Goal: Transaction & Acquisition: Purchase product/service

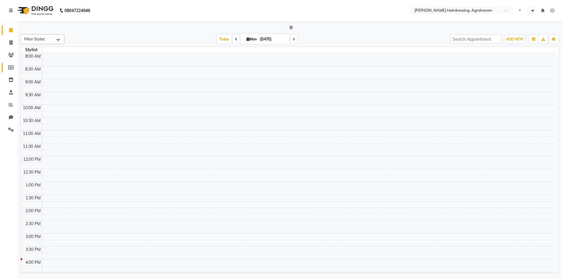
select select "en"
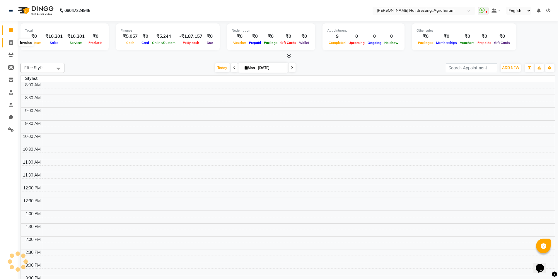
click at [10, 44] on icon at bounding box center [10, 42] width 3 height 4
select select "service"
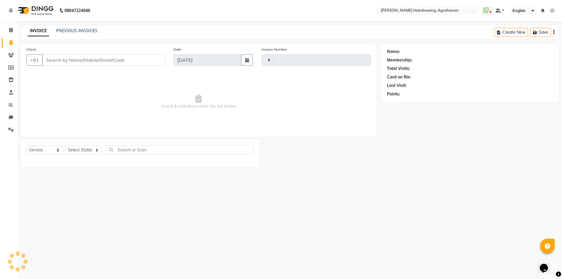
type input "2640"
select select "7962"
click at [50, 58] on input "Client" at bounding box center [103, 59] width 123 height 11
paste input "9972488659"
type input "9972488659"
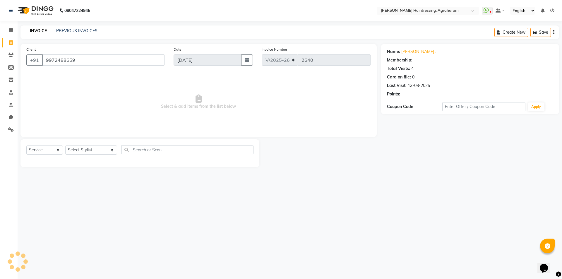
select select "1: Object"
click at [93, 151] on select "Select Stylist [PERSON_NAME] AKASH ARSU [PERSON_NAME] MANAGER [PERSON_NAME] [PE…" at bounding box center [91, 150] width 52 height 9
select select "78764"
click at [65, 146] on select "Select Stylist [PERSON_NAME] AKASH ARSU [PERSON_NAME] MANAGER [PERSON_NAME] [PE…" at bounding box center [91, 150] width 52 height 9
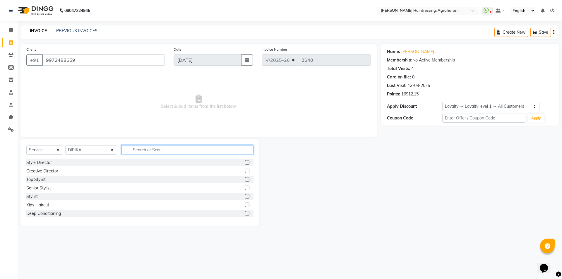
click at [132, 150] on input "text" at bounding box center [188, 149] width 132 height 9
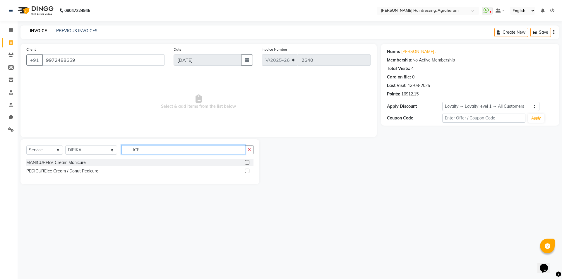
type input "ICE"
click at [247, 171] on label at bounding box center [247, 171] width 4 height 4
click at [247, 171] on input "checkbox" at bounding box center [247, 171] width 4 height 4
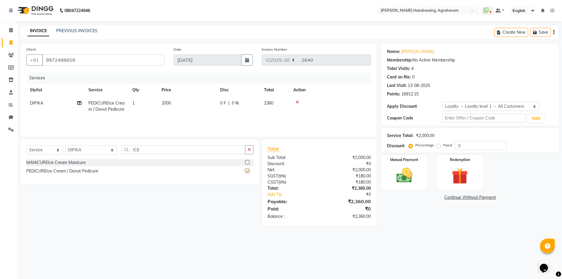
checkbox input "false"
click at [248, 162] on label at bounding box center [247, 162] width 4 height 4
click at [248, 162] on input "checkbox" at bounding box center [247, 163] width 4 height 4
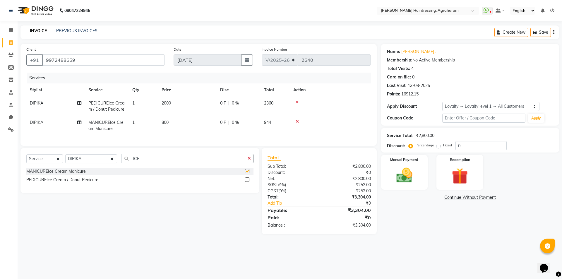
checkbox input "false"
click at [123, 162] on input "ICE" at bounding box center [184, 158] width 124 height 9
type input "I"
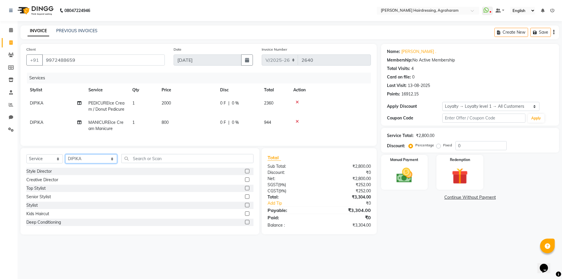
click at [83, 163] on select "Select Stylist AASH MUHAMMED AFTAB AKASH ARSU DIPIKA JANU KANIMOZHI MANAGER NAF…" at bounding box center [91, 158] width 52 height 9
select select "72525"
click at [65, 159] on select "Select Stylist AASH MUHAMMED AFTAB AKASH ARSU DIPIKA JANU KANIMOZHI MANAGER NAF…" at bounding box center [91, 158] width 52 height 9
click at [149, 159] on input "text" at bounding box center [188, 158] width 132 height 9
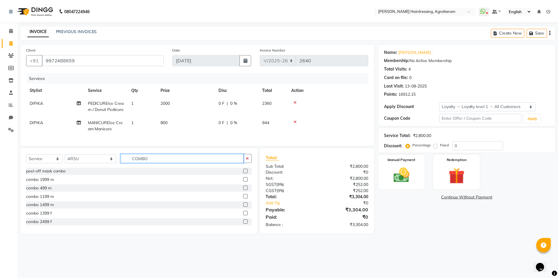
scroll to position [12, 0]
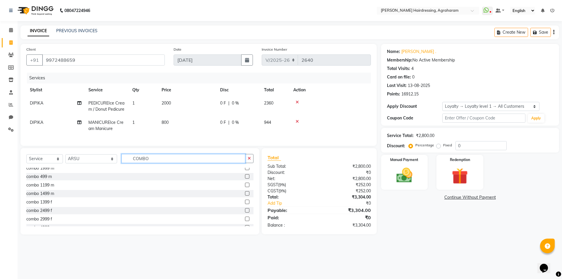
type input "COMBO"
click at [245, 221] on label at bounding box center [247, 219] width 4 height 4
click at [245, 221] on input "checkbox" at bounding box center [247, 219] width 4 height 4
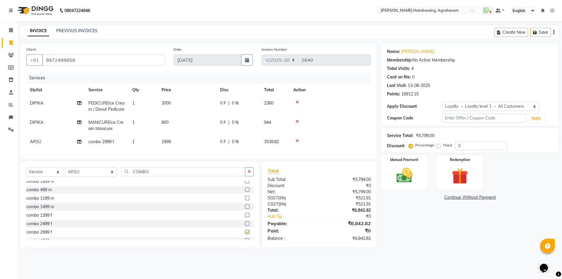
checkbox input "false"
click at [468, 149] on input "0" at bounding box center [481, 145] width 51 height 9
click at [403, 177] on img at bounding box center [404, 175] width 27 height 19
drag, startPoint x: 560, startPoint y: 81, endPoint x: 561, endPoint y: 113, distance: 32.5
click at [561, 112] on div "Name: Vinoth . Membership: No Active Membership Total Visits: 4 Card on file: 0…" at bounding box center [472, 146] width 182 height 204
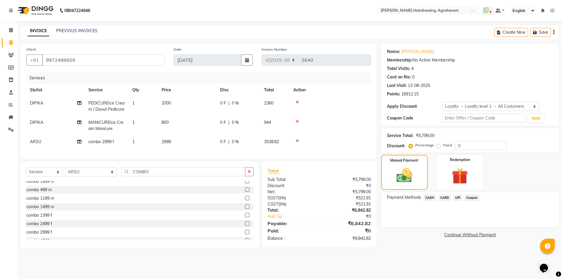
click at [488, 75] on div "Card on file: 0" at bounding box center [470, 77] width 166 height 6
drag, startPoint x: 561, startPoint y: 99, endPoint x: 562, endPoint y: 167, distance: 68.0
click at [562, 167] on div "Name: Vinoth . Membership: No Active Membership Total Visits: 4 Card on file: 0…" at bounding box center [472, 146] width 182 height 204
click at [508, 196] on div "Payment Methods CASH CARD UPI Coupon" at bounding box center [470, 199] width 166 height 8
click at [459, 200] on span "UPI" at bounding box center [457, 198] width 9 height 7
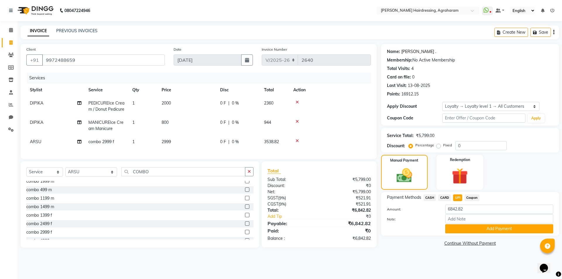
click at [408, 52] on link "Vinoth ." at bounding box center [419, 52] width 35 height 6
click at [233, 122] on span "0 %" at bounding box center [235, 123] width 7 height 6
select select "78764"
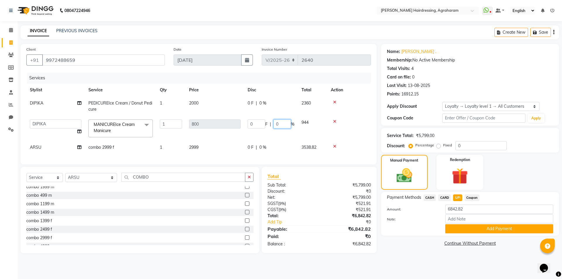
click at [281, 124] on input "0" at bounding box center [283, 124] width 18 height 9
type input "15"
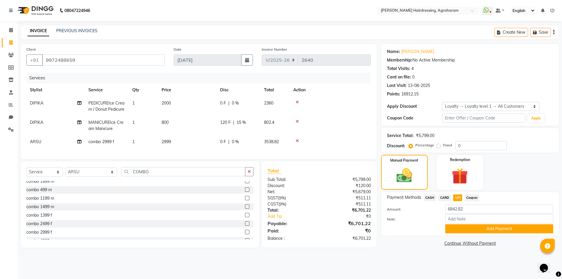
click at [283, 94] on tr "Stylist Service Qty Price Disc Total Action" at bounding box center [198, 89] width 345 height 13
click at [233, 139] on span "0 %" at bounding box center [235, 142] width 7 height 6
select select "72525"
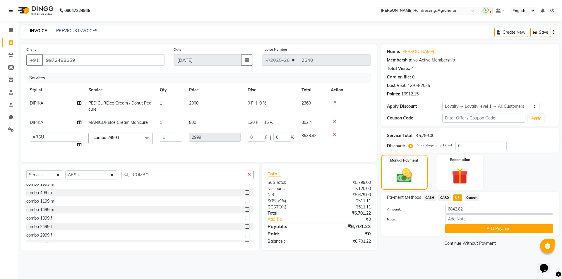
click at [269, 100] on td "0 F | 0 %" at bounding box center [271, 106] width 54 height 19
select select "78764"
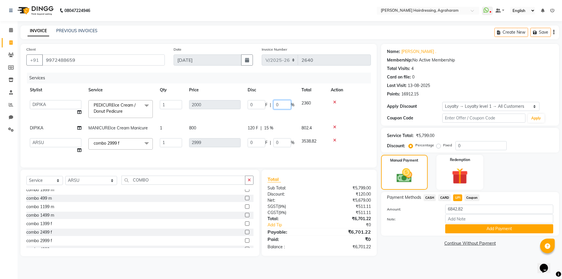
click at [282, 105] on input "0" at bounding box center [283, 104] width 18 height 9
type input "15"
click at [281, 80] on div "Services" at bounding box center [201, 78] width 349 height 11
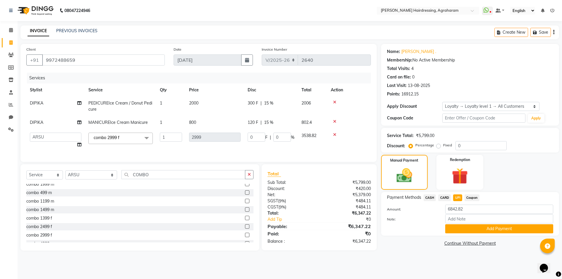
click at [458, 199] on span "UPI" at bounding box center [457, 198] width 9 height 7
type input "6347.22"
click at [495, 231] on button "Add Payment" at bounding box center [500, 228] width 108 height 9
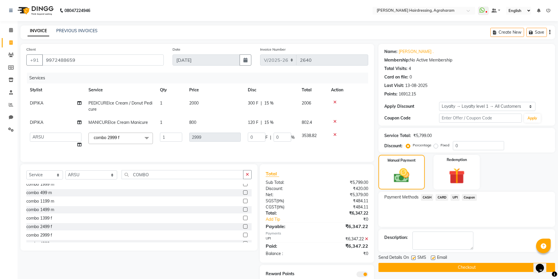
click at [466, 267] on button "Checkout" at bounding box center [466, 267] width 177 height 9
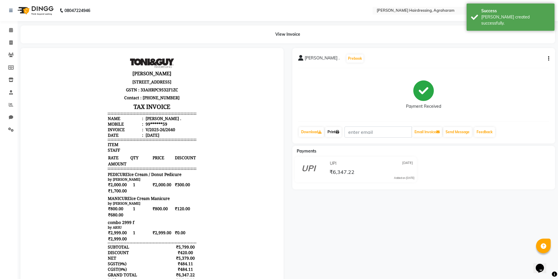
click at [335, 134] on link "Print" at bounding box center [333, 132] width 16 height 10
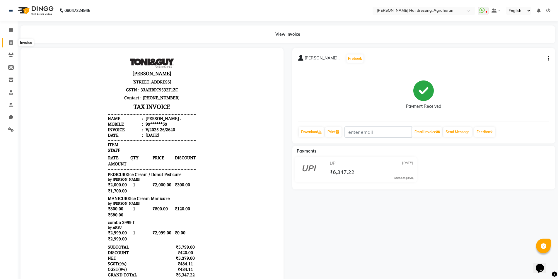
click at [11, 43] on icon at bounding box center [10, 42] width 3 height 4
select select "service"
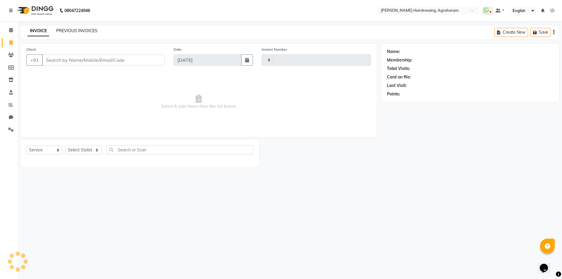
click at [77, 31] on link "PREVIOUS INVOICES" at bounding box center [76, 30] width 41 height 5
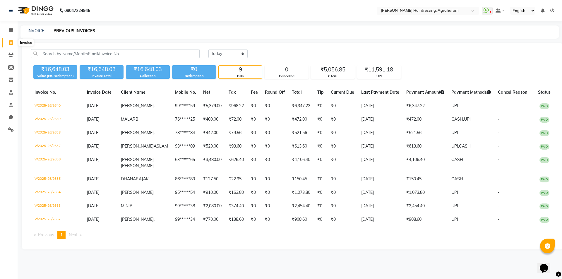
click at [10, 44] on icon at bounding box center [10, 42] width 3 height 4
select select "7962"
select select "service"
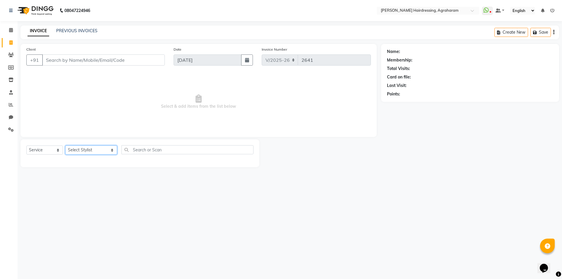
click at [95, 149] on select "Select Stylist [PERSON_NAME] AKASH ARSU [PERSON_NAME] MANAGER [PERSON_NAME] [PE…" at bounding box center [91, 150] width 52 height 9
select select "72525"
click at [65, 146] on select "Select Stylist [PERSON_NAME] AKASH ARSU [PERSON_NAME] MANAGER [PERSON_NAME] [PE…" at bounding box center [91, 150] width 52 height 9
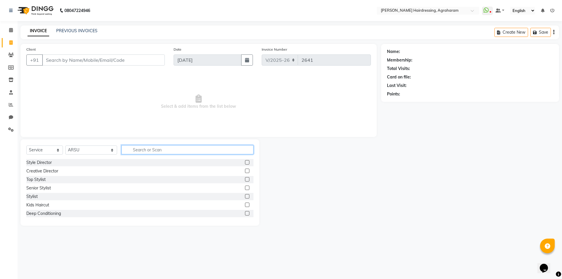
click at [156, 149] on input "text" at bounding box center [188, 149] width 132 height 9
type input "SHAVE"
click at [246, 164] on label at bounding box center [247, 162] width 4 height 4
click at [246, 164] on input "checkbox" at bounding box center [247, 163] width 4 height 4
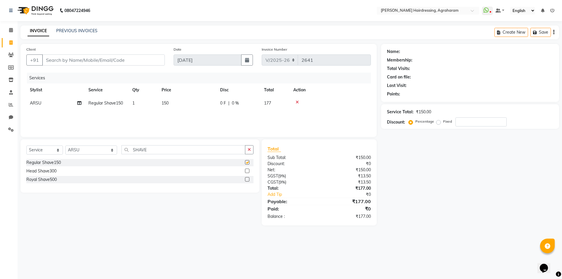
checkbox input "false"
click at [175, 151] on input "SHAVE" at bounding box center [184, 149] width 124 height 9
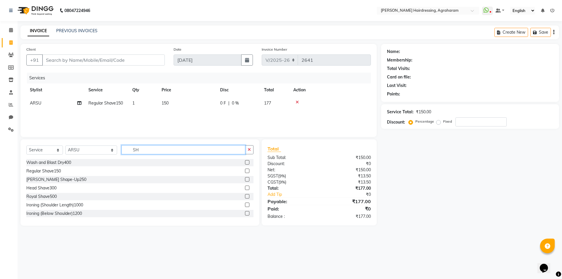
type input "S"
type input "FACE"
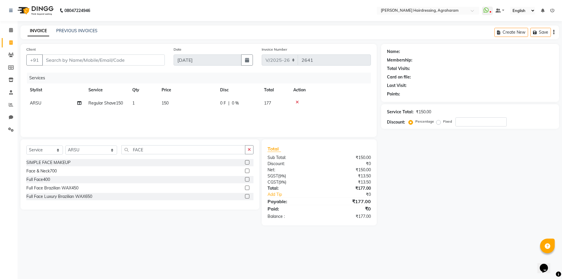
click at [247, 170] on label at bounding box center [247, 171] width 4 height 4
click at [247, 170] on input "checkbox" at bounding box center [247, 171] width 4 height 4
checkbox input "false"
click at [66, 59] on input "Client" at bounding box center [103, 59] width 123 height 11
type input "9"
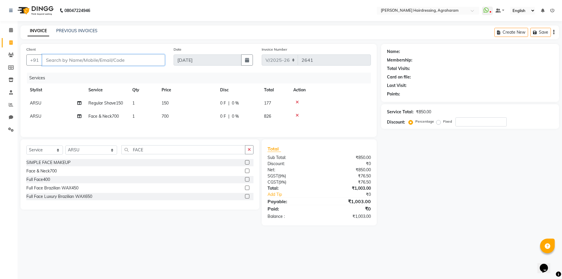
type input "0"
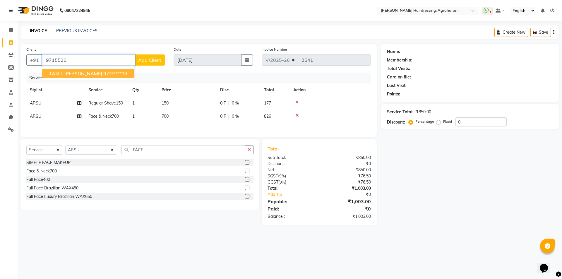
click at [78, 72] on span "TAMIL SELVAM" at bounding box center [75, 74] width 53 height 6
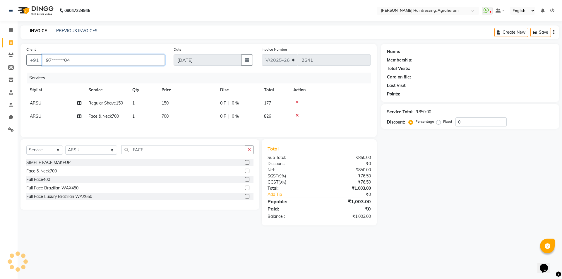
type input "97******04"
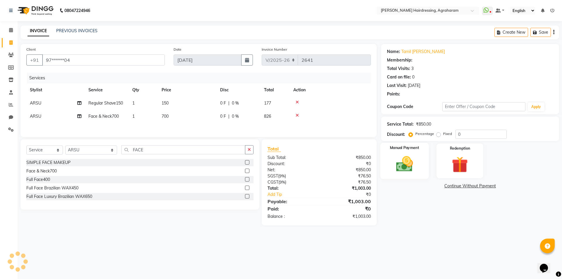
click at [402, 169] on img at bounding box center [404, 163] width 27 height 19
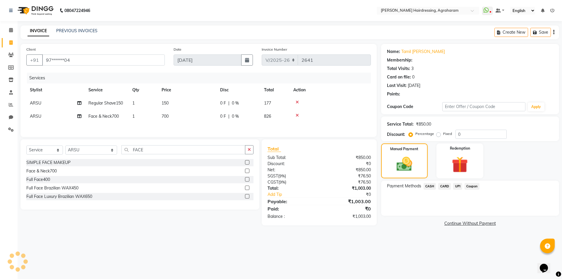
select select "1: Object"
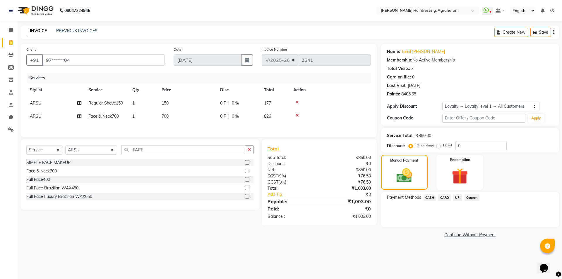
click at [458, 197] on span "UPI" at bounding box center [457, 198] width 9 height 7
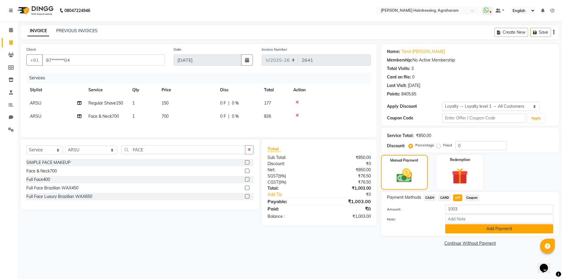
click at [499, 231] on button "Add Payment" at bounding box center [500, 228] width 108 height 9
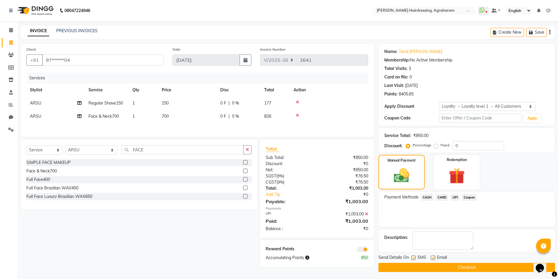
click at [472, 265] on button "Checkout" at bounding box center [466, 267] width 177 height 9
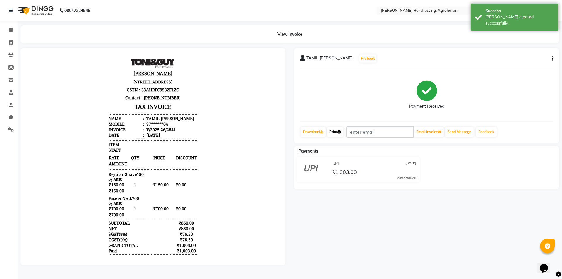
click at [337, 134] on link "Print" at bounding box center [335, 132] width 16 height 10
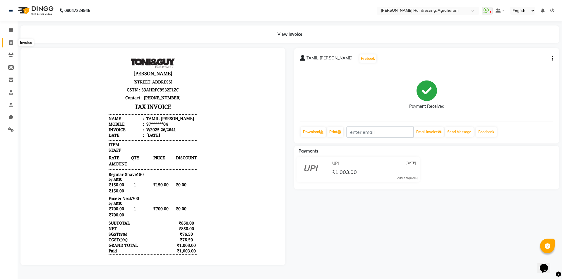
click at [8, 42] on span at bounding box center [11, 43] width 10 height 7
select select "service"
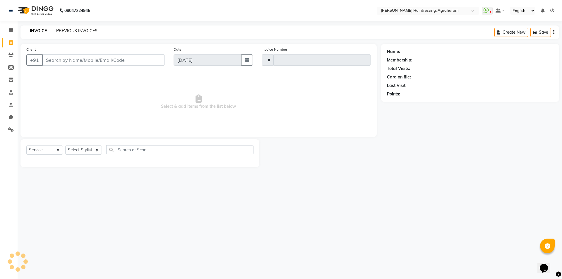
type input "2642"
select select "7962"
click at [70, 29] on link "PREVIOUS INVOICES" at bounding box center [76, 30] width 41 height 5
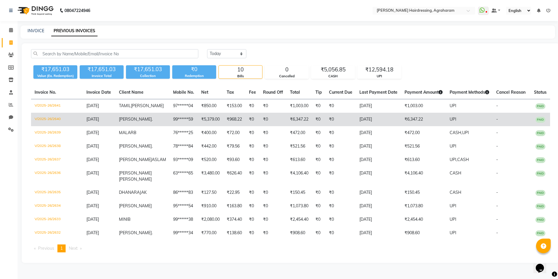
click at [139, 122] on span "[PERSON_NAME]" at bounding box center [135, 119] width 33 height 5
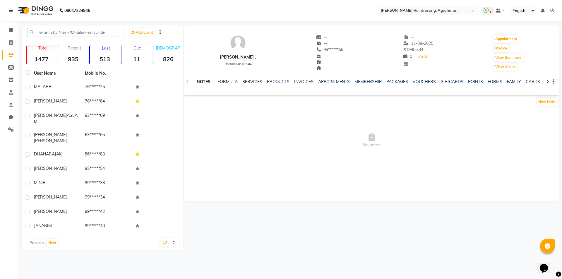
click at [249, 81] on link "SERVICES" at bounding box center [253, 81] width 20 height 5
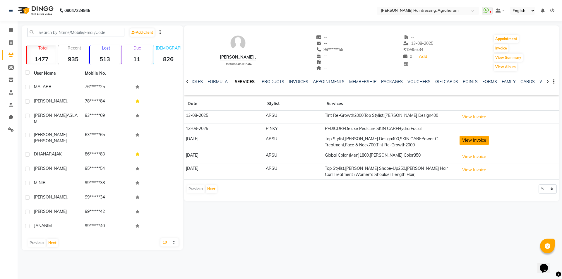
click at [476, 139] on button "View Invoice" at bounding box center [474, 140] width 29 height 9
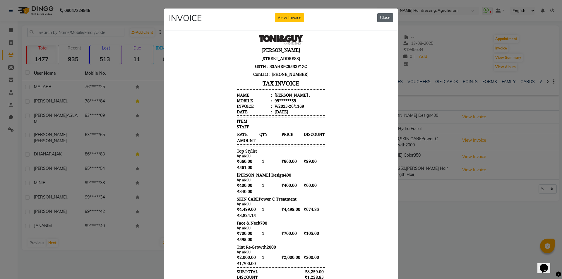
click at [388, 20] on button "Close" at bounding box center [386, 17] width 16 height 9
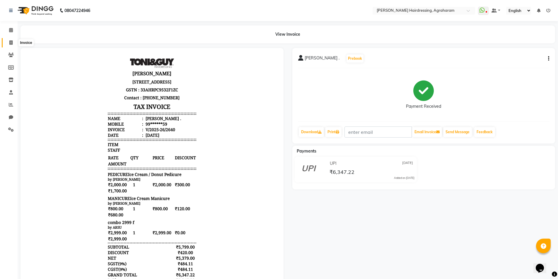
click at [10, 43] on icon at bounding box center [10, 42] width 3 height 4
select select "service"
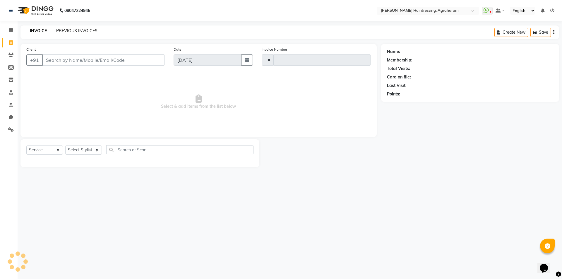
type input "2642"
select select "7962"
click at [59, 29] on link "PREVIOUS INVOICES" at bounding box center [76, 30] width 41 height 5
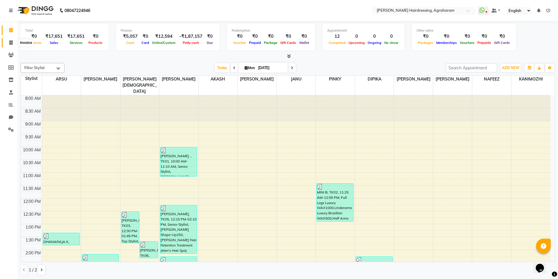
click at [11, 42] on icon at bounding box center [10, 42] width 3 height 4
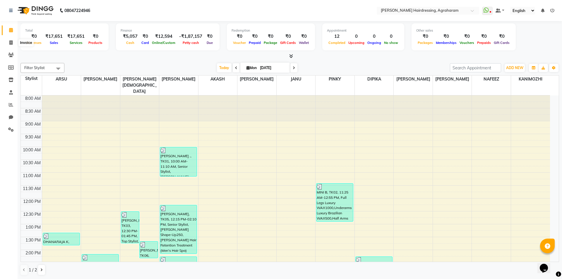
select select "7962"
select select "service"
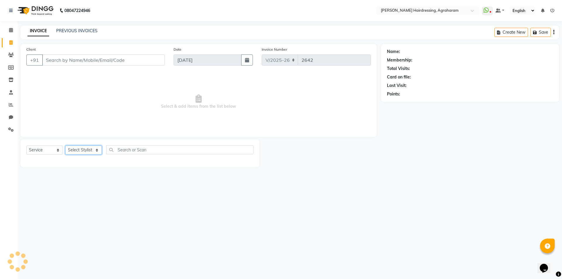
click at [94, 149] on select "Select Stylist" at bounding box center [83, 150] width 37 height 9
click at [98, 107] on span "Select & add items from the list below" at bounding box center [198, 102] width 345 height 59
click at [97, 154] on select "Select Stylist" at bounding box center [83, 150] width 37 height 9
select select "76925"
click at [65, 146] on select "Select Stylist [PERSON_NAME] AKASH ARSU [PERSON_NAME] MANAGER [PERSON_NAME] [PE…" at bounding box center [91, 150] width 52 height 9
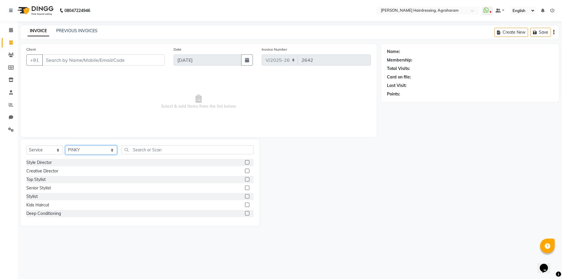
click at [97, 151] on select "Select Stylist [PERSON_NAME] AKASH ARSU [PERSON_NAME] MANAGER [PERSON_NAME] [PE…" at bounding box center [91, 150] width 52 height 9
click at [160, 123] on span "Select & add items from the list below" at bounding box center [198, 102] width 345 height 59
click at [133, 146] on input "text" at bounding box center [188, 149] width 132 height 9
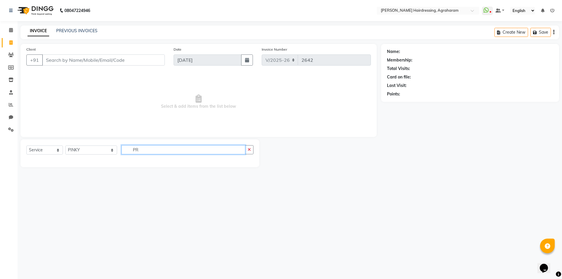
type input "P"
type input "HYDRATING"
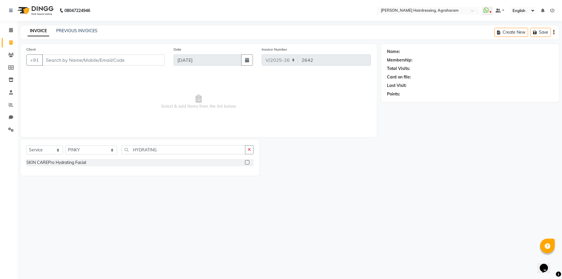
click at [248, 163] on label at bounding box center [247, 162] width 4 height 4
click at [248, 163] on input "checkbox" at bounding box center [247, 163] width 4 height 4
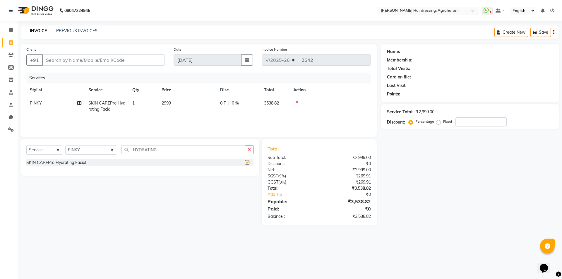
checkbox input "false"
click at [158, 148] on input "HYDRATING" at bounding box center [184, 149] width 124 height 9
type input "H"
type input "EYEBR"
click at [246, 163] on label at bounding box center [247, 162] width 4 height 4
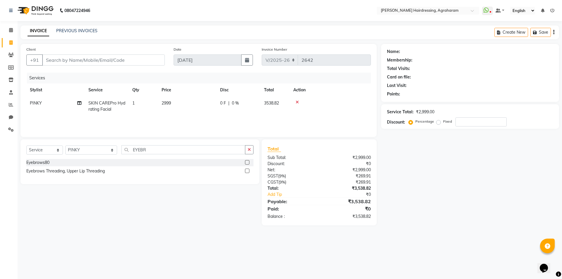
click at [246, 163] on input "checkbox" at bounding box center [247, 163] width 4 height 4
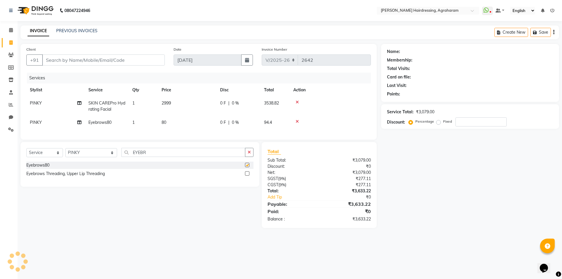
checkbox input "false"
click at [160, 157] on input "EYEBR" at bounding box center [184, 152] width 124 height 9
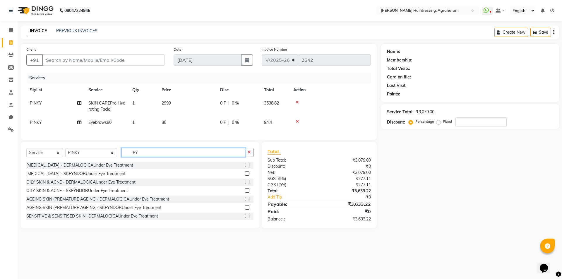
type input "E"
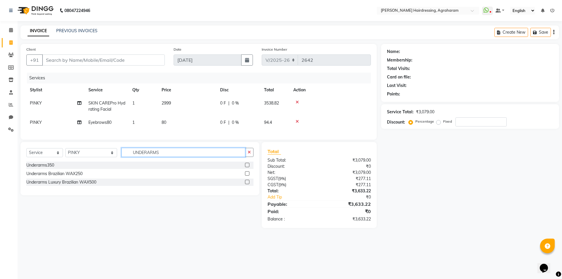
type input "UNDERARMS"
click at [247, 184] on label at bounding box center [247, 182] width 4 height 4
click at [247, 184] on input "checkbox" at bounding box center [247, 182] width 4 height 4
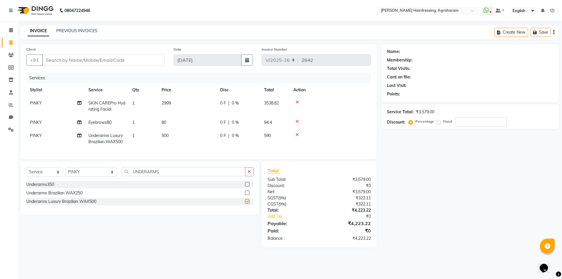
checkbox input "false"
click at [153, 176] on input "UNDERARMS" at bounding box center [184, 171] width 124 height 9
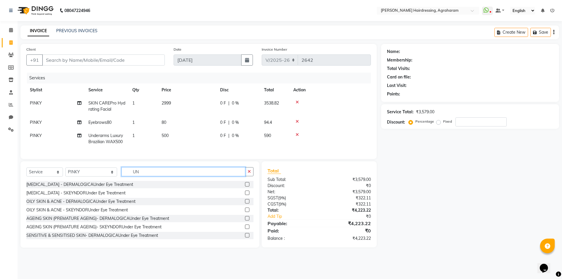
type input "U"
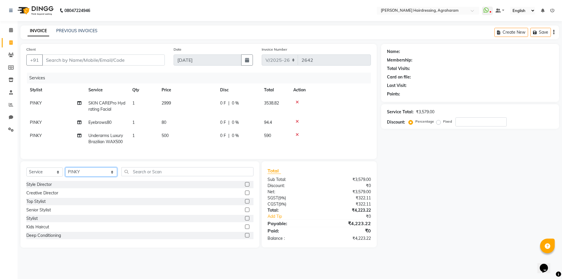
click at [93, 177] on select "Select Stylist [PERSON_NAME] AKASH ARSU [PERSON_NAME] MANAGER [PERSON_NAME] [PE…" at bounding box center [91, 172] width 52 height 9
click at [195, 143] on td "500" at bounding box center [187, 138] width 59 height 19
select select "76925"
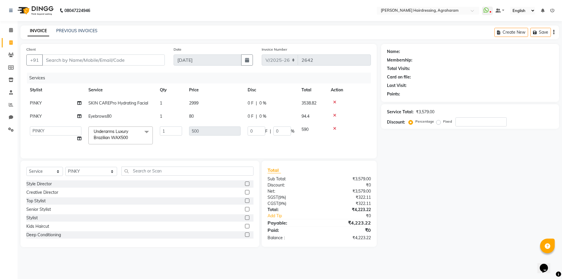
click at [453, 145] on div "Name: Membership: Total Visits: Card on file: Last Visit: Points: Service Total…" at bounding box center [472, 145] width 182 height 203
click at [66, 60] on input "Client" at bounding box center [103, 59] width 123 height 11
type input "8"
type input "0"
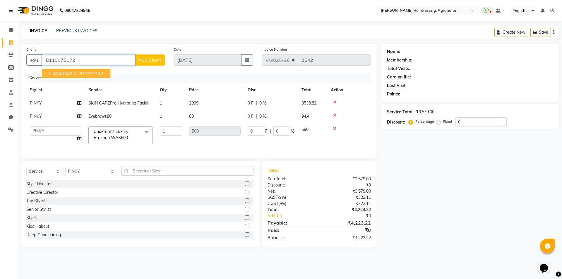
click at [81, 72] on ngb-highlight "81******72" at bounding box center [91, 74] width 24 height 6
click at [76, 58] on input "81******72" at bounding box center [88, 59] width 93 height 11
click at [402, 245] on div "Name: Membership: Total Visits: Card on file: Last Visit: Points: Service Total…" at bounding box center [472, 145] width 182 height 203
click at [75, 61] on input "81******72" at bounding box center [88, 59] width 93 height 11
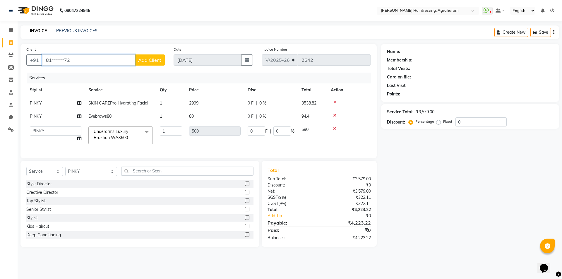
click at [75, 61] on input "81******72" at bounding box center [88, 59] width 93 height 11
click at [95, 62] on input "81******72" at bounding box center [88, 59] width 93 height 11
type input "8"
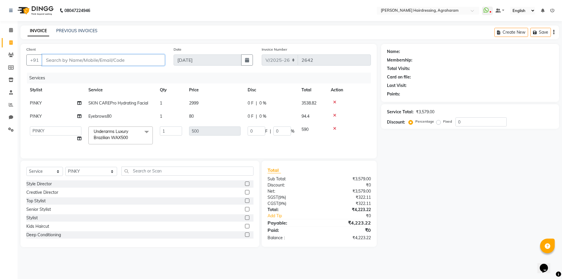
click at [51, 59] on input "Client" at bounding box center [103, 59] width 123 height 11
paste input "8110075172"
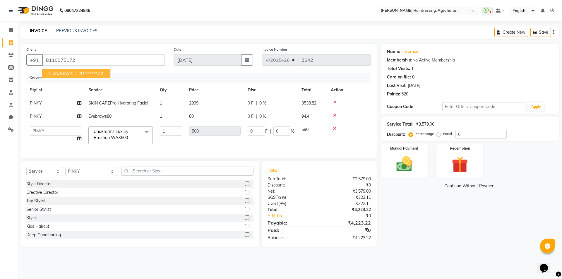
click at [85, 73] on ngb-highlight "81******72" at bounding box center [91, 74] width 24 height 6
type input "81******72"
click at [409, 50] on link "Ilavarasu ." at bounding box center [411, 52] width 19 height 6
click at [95, 176] on select "Select Stylist [PERSON_NAME] AKASH ARSU [PERSON_NAME] MANAGER [PERSON_NAME] [PE…" at bounding box center [91, 171] width 52 height 9
select select "72527"
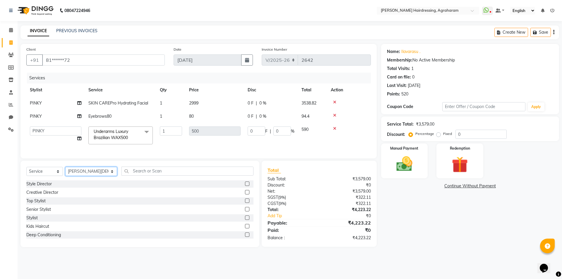
click at [65, 171] on select "Select Stylist [PERSON_NAME] AKASH ARSU [PERSON_NAME] MANAGER [PERSON_NAME] [PE…" at bounding box center [91, 171] width 52 height 9
click at [144, 172] on input "text" at bounding box center [188, 171] width 132 height 9
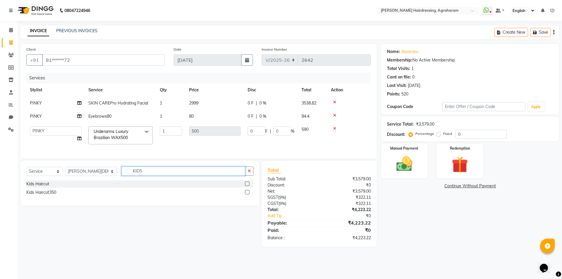
type input "KIDS"
click at [247, 195] on label at bounding box center [247, 192] width 4 height 4
click at [247, 195] on input "checkbox" at bounding box center [247, 193] width 4 height 4
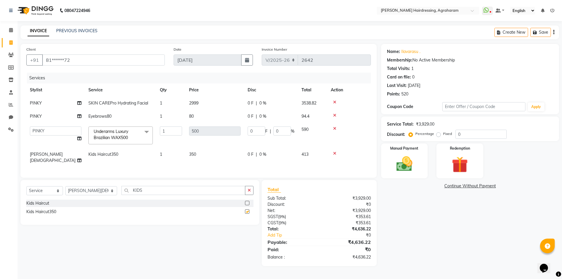
checkbox input "false"
click at [262, 155] on span "0 %" at bounding box center [263, 154] width 7 height 6
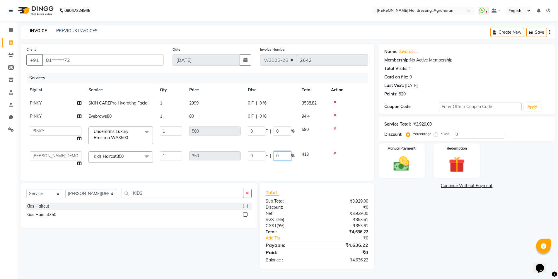
click at [284, 159] on input "0" at bounding box center [283, 155] width 18 height 9
type input "3"
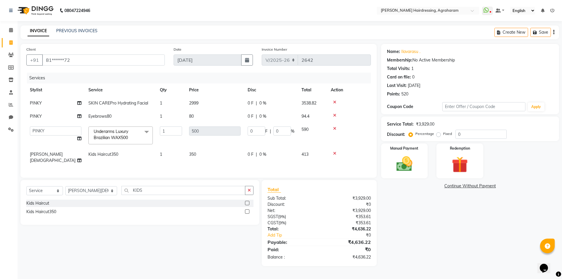
click at [248, 154] on span "0 F" at bounding box center [251, 154] width 6 height 6
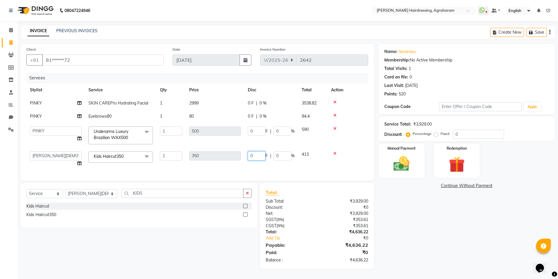
click at [256, 154] on input "0" at bounding box center [257, 155] width 18 height 9
type input "350"
click at [340, 142] on td at bounding box center [349, 135] width 44 height 25
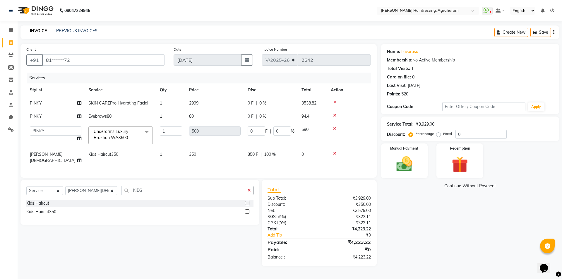
click at [254, 153] on span "350 F" at bounding box center [253, 154] width 11 height 6
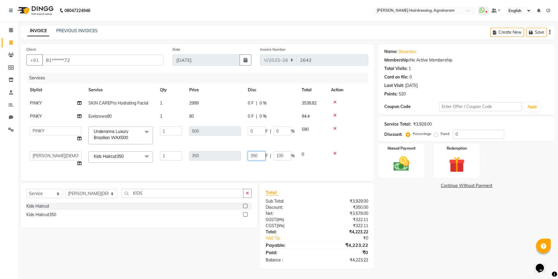
click at [264, 156] on input "350" at bounding box center [257, 155] width 18 height 9
type input "3"
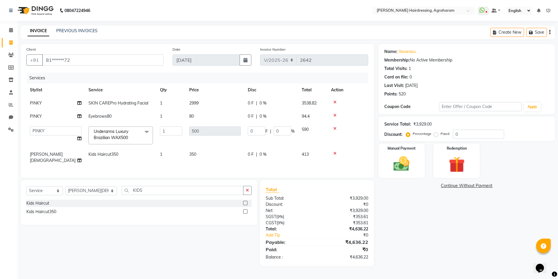
click at [347, 149] on td at bounding box center [347, 157] width 41 height 19
click at [262, 151] on span "0 %" at bounding box center [263, 154] width 7 height 6
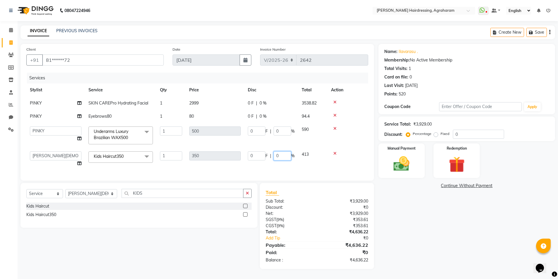
click at [282, 155] on input "0" at bounding box center [283, 155] width 18 height 9
type input "100"
click at [320, 138] on td "590" at bounding box center [312, 135] width 29 height 25
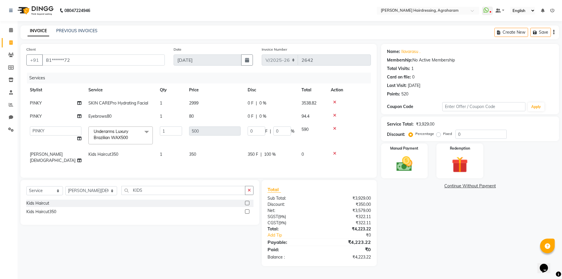
click at [334, 154] on icon at bounding box center [334, 153] width 3 height 4
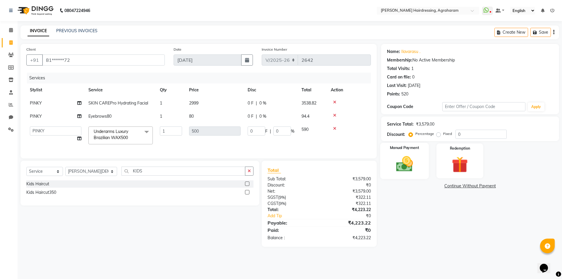
click at [403, 168] on img at bounding box center [404, 163] width 27 height 19
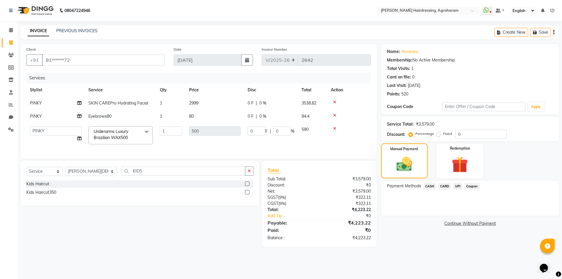
click at [457, 187] on span "UPI" at bounding box center [457, 186] width 9 height 7
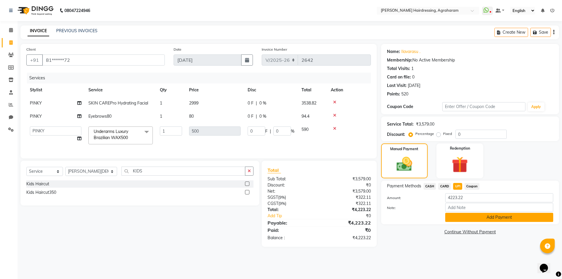
click at [490, 219] on button "Add Payment" at bounding box center [500, 217] width 108 height 9
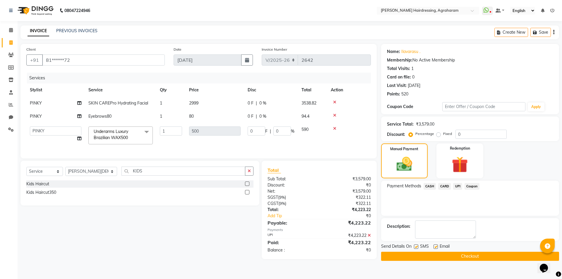
click at [470, 257] on button "Checkout" at bounding box center [470, 256] width 178 height 9
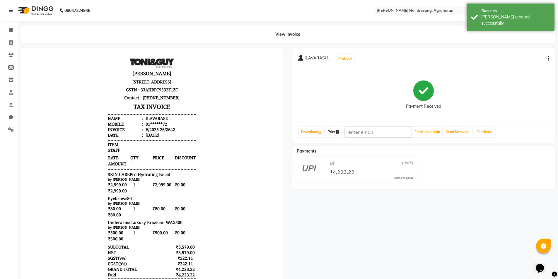
click at [333, 134] on link "Print" at bounding box center [333, 132] width 16 height 10
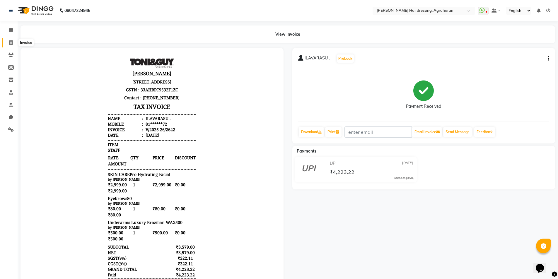
click at [12, 40] on icon at bounding box center [10, 42] width 3 height 4
select select "7962"
select select "service"
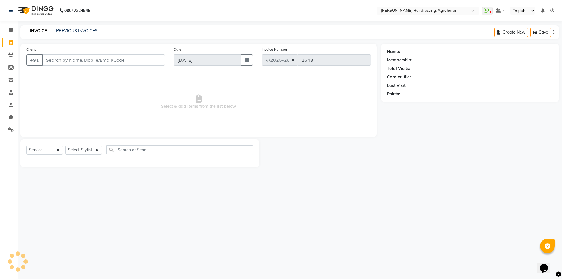
click at [72, 34] on div "PREVIOUS INVOICES" at bounding box center [76, 31] width 41 height 6
click at [78, 29] on link "PREVIOUS INVOICES" at bounding box center [76, 30] width 41 height 5
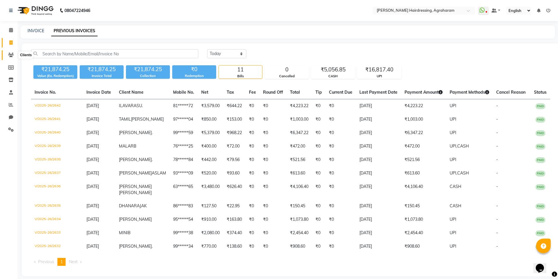
click at [11, 55] on icon at bounding box center [11, 55] width 6 height 4
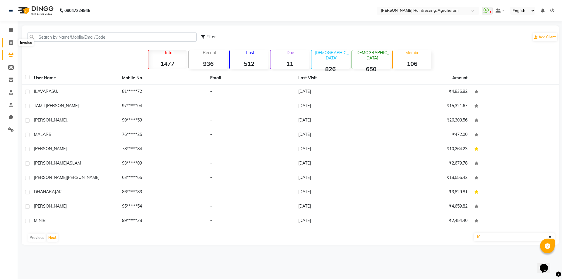
click at [9, 44] on icon at bounding box center [10, 42] width 3 height 4
select select "service"
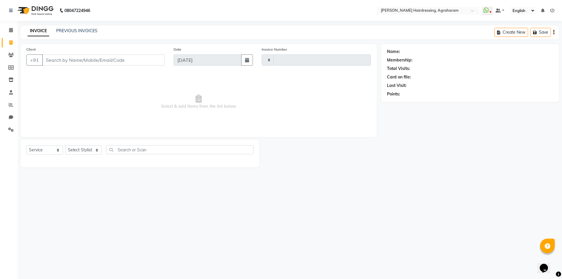
type input "2643"
select select "7962"
click at [127, 149] on input "text" at bounding box center [179, 149] width 147 height 9
type input "C"
click at [98, 151] on select "Select Stylist [PERSON_NAME] AKASH ARSU [PERSON_NAME] MANAGER [PERSON_NAME] [PE…" at bounding box center [91, 150] width 52 height 9
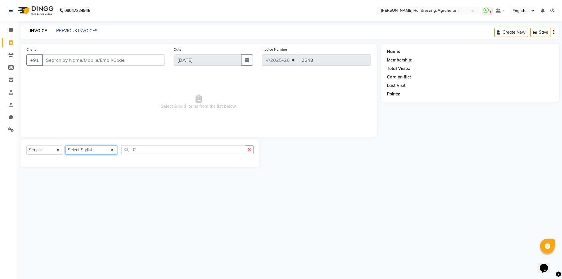
select select "85297"
click at [65, 146] on select "Select Stylist [PERSON_NAME] AKASH ARSU [PERSON_NAME] MANAGER [PERSON_NAME] [PE…" at bounding box center [91, 150] width 52 height 9
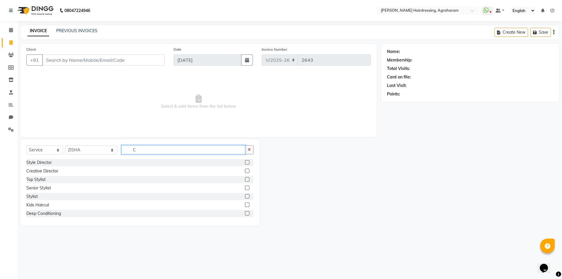
click at [137, 152] on input "C" at bounding box center [184, 149] width 124 height 9
type input "COMB"
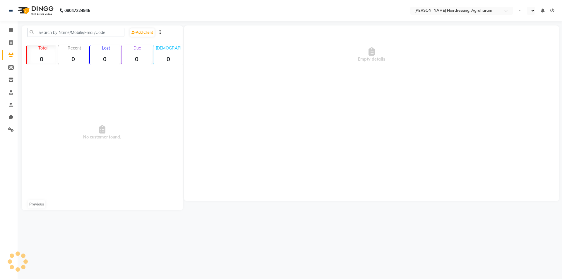
select select "en"
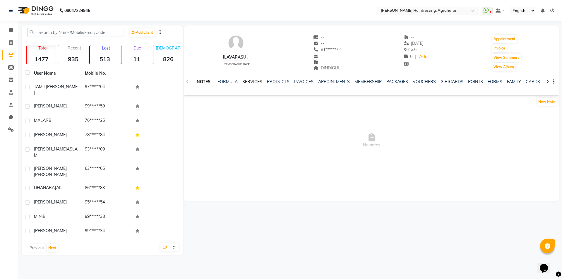
click at [248, 80] on link "SERVICES" at bounding box center [253, 81] width 20 height 5
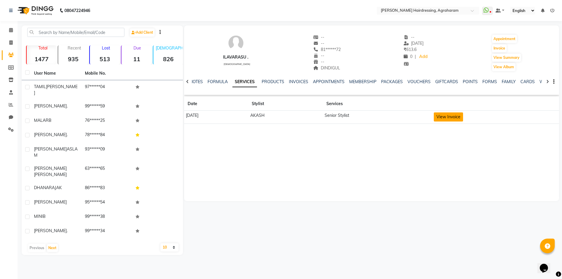
click at [459, 116] on button "View Invoice" at bounding box center [448, 116] width 29 height 9
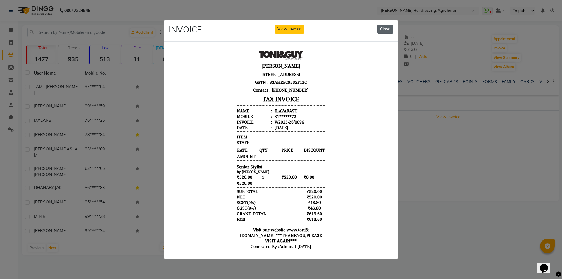
click at [390, 26] on button "Close" at bounding box center [386, 29] width 16 height 9
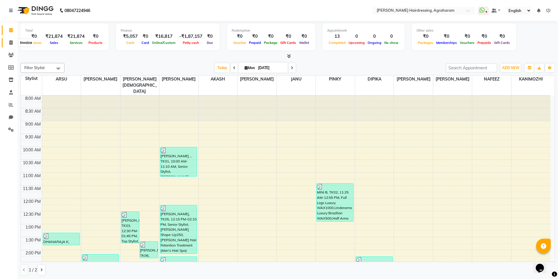
click at [10, 43] on icon at bounding box center [10, 42] width 3 height 4
select select "service"
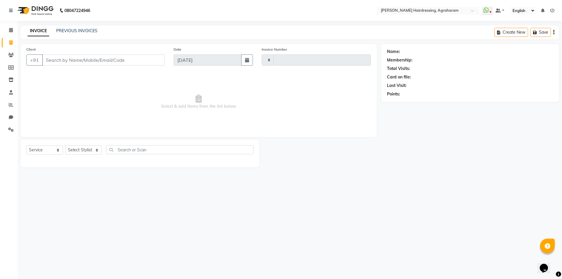
type input "2643"
select select "7962"
click at [100, 146] on select "Select Stylist" at bounding box center [83, 150] width 37 height 9
select select "78764"
click at [65, 146] on select "Select Stylist [PERSON_NAME] AKASH ARSU [PERSON_NAME] MANAGER [PERSON_NAME] [PE…" at bounding box center [91, 150] width 52 height 9
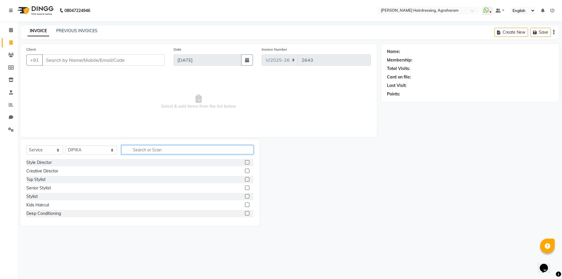
click at [137, 149] on input "text" at bounding box center [188, 149] width 132 height 9
type input "PRO BRIGH"
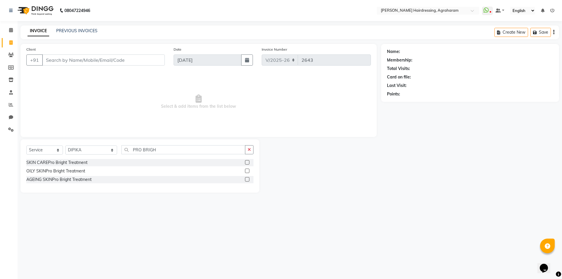
click at [248, 163] on label at bounding box center [247, 162] width 4 height 4
click at [248, 163] on input "checkbox" at bounding box center [247, 163] width 4 height 4
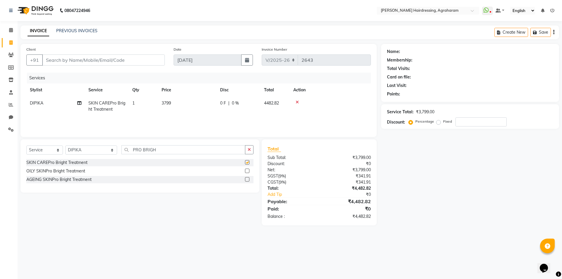
checkbox input "false"
click at [147, 147] on input "PRO BRIGH" at bounding box center [184, 149] width 124 height 9
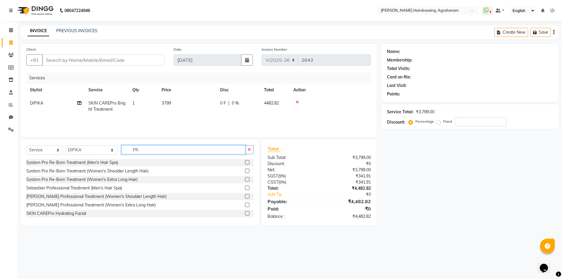
type input "P"
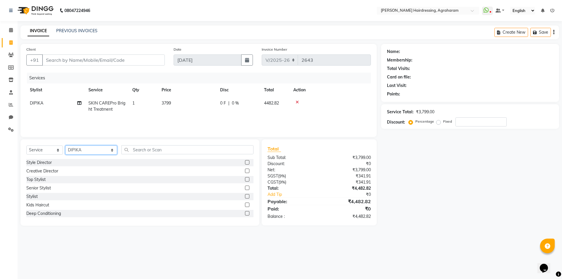
click at [96, 147] on select "Select Stylist [PERSON_NAME] AKASH ARSU [PERSON_NAME] MANAGER [PERSON_NAME] [PE…" at bounding box center [91, 150] width 52 height 9
select select "72527"
click at [65, 146] on select "Select Stylist [PERSON_NAME] AKASH ARSU [PERSON_NAME] MANAGER [PERSON_NAME] [PE…" at bounding box center [91, 150] width 52 height 9
click at [132, 151] on input "text" at bounding box center [188, 149] width 132 height 9
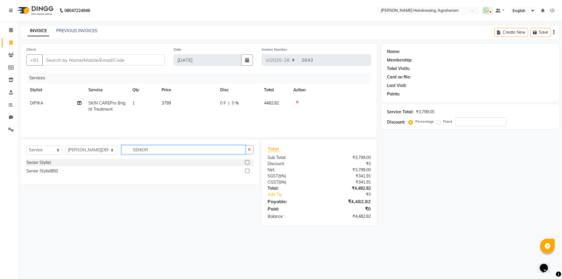
type input "SENIOR"
click at [245, 171] on div "Senior Stylist850" at bounding box center [139, 171] width 227 height 7
click at [246, 172] on label at bounding box center [247, 171] width 4 height 4
click at [246, 172] on input "checkbox" at bounding box center [247, 171] width 4 height 4
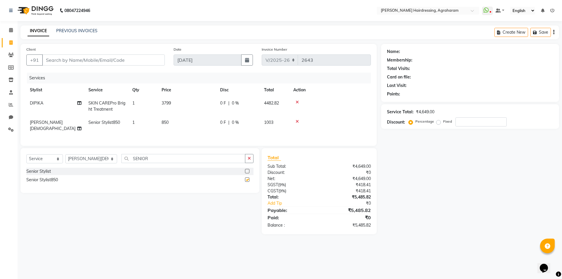
checkbox input "false"
click at [71, 59] on input "Client" at bounding box center [103, 59] width 123 height 11
type input "9"
type input "0"
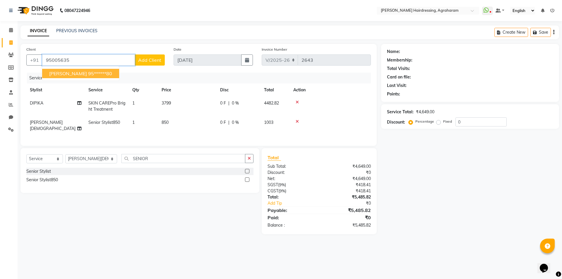
click at [89, 73] on ngb-highlight "95******80" at bounding box center [100, 74] width 24 height 6
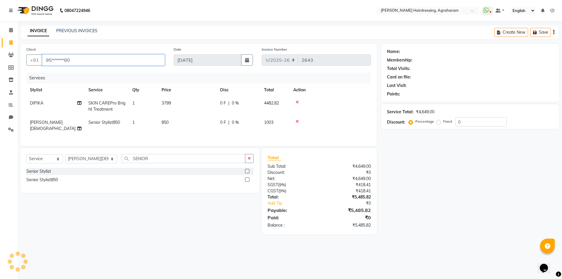
type input "95******80"
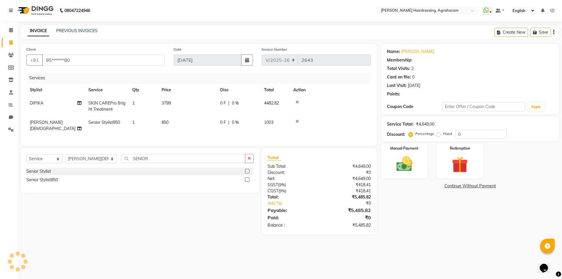
select select "1: Object"
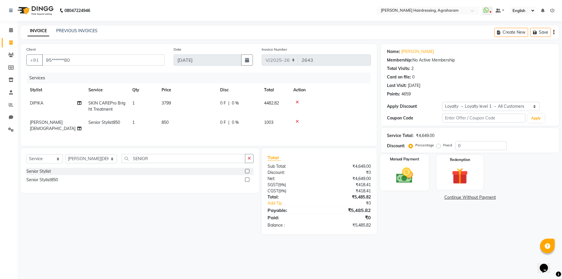
click at [402, 178] on img at bounding box center [404, 175] width 27 height 19
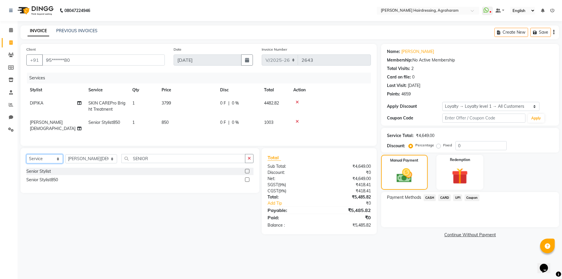
click at [53, 161] on select "Select Service Product Membership Package Voucher Prepaid Gift Card" at bounding box center [44, 158] width 37 height 9
select select "membership"
click at [26, 154] on select "Select Service Product Membership Package Voucher Prepaid Gift Card" at bounding box center [44, 158] width 37 height 9
click at [97, 158] on select "Select Stylist [PERSON_NAME] AKASH ARSU [PERSON_NAME] MANAGER [PERSON_NAME] [PE…" at bounding box center [91, 158] width 52 height 9
select select "78764"
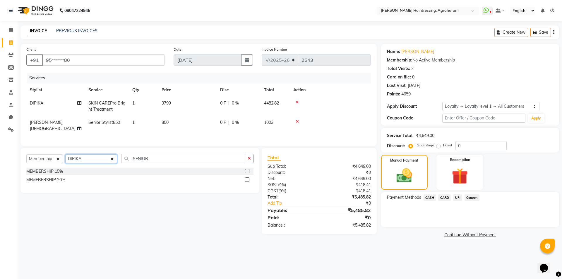
click at [65, 154] on select "Select Stylist [PERSON_NAME] AKASH ARSU [PERSON_NAME] MANAGER [PERSON_NAME] [PE…" at bounding box center [91, 158] width 52 height 9
click at [247, 170] on label at bounding box center [247, 171] width 4 height 4
click at [247, 170] on input "checkbox" at bounding box center [247, 172] width 4 height 4
select select "select"
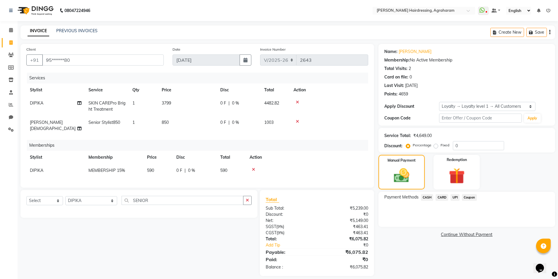
scroll to position [4, 0]
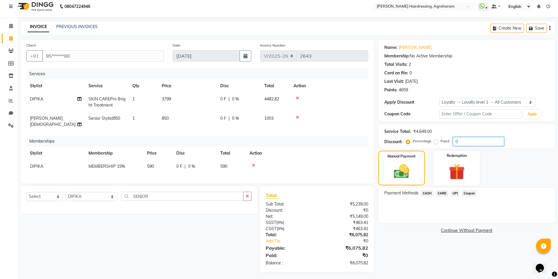
click at [463, 141] on input "0" at bounding box center [478, 141] width 51 height 9
type input "15"
click at [453, 193] on span "UPI" at bounding box center [455, 193] width 9 height 7
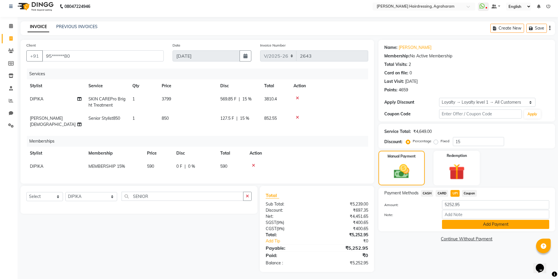
click at [500, 226] on button "Add Payment" at bounding box center [495, 224] width 107 height 9
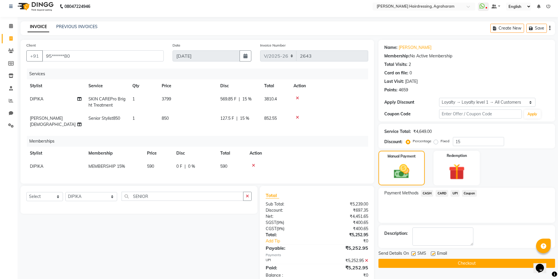
click at [470, 264] on button "Checkout" at bounding box center [466, 263] width 177 height 9
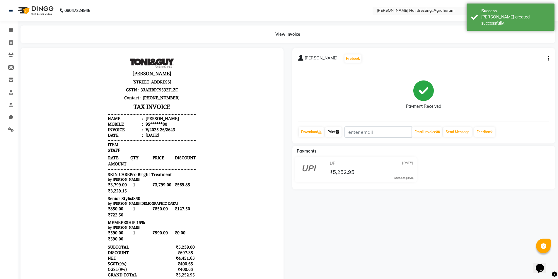
click at [335, 134] on link "Print" at bounding box center [333, 132] width 16 height 10
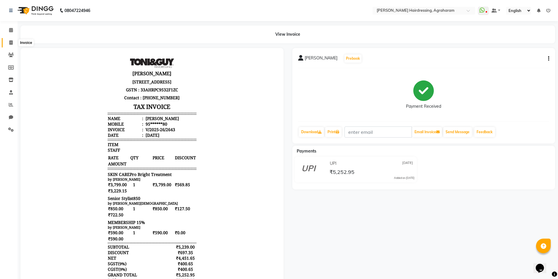
drag, startPoint x: 10, startPoint y: 42, endPoint x: 13, endPoint y: 42, distance: 3.5
click at [10, 42] on icon at bounding box center [10, 42] width 3 height 4
select select "service"
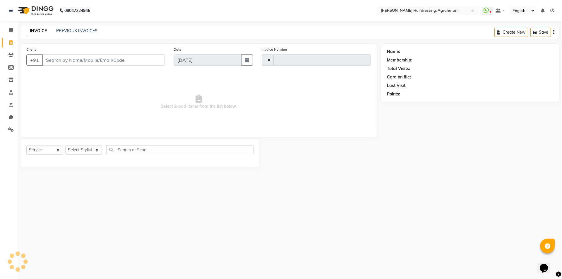
type input "2644"
select select "7962"
click at [87, 29] on link "PREVIOUS INVOICES" at bounding box center [76, 30] width 41 height 5
